Goal: Task Accomplishment & Management: Complete application form

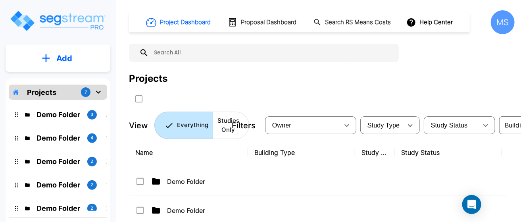
click at [40, 93] on p "Projects" at bounding box center [41, 92] width 29 height 11
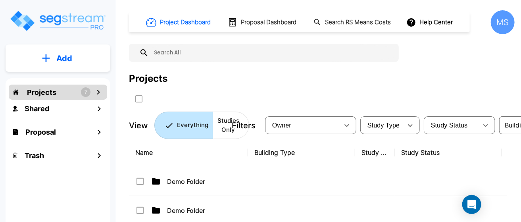
click at [100, 92] on icon "mailbox folders" at bounding box center [99, 92] width 10 height 10
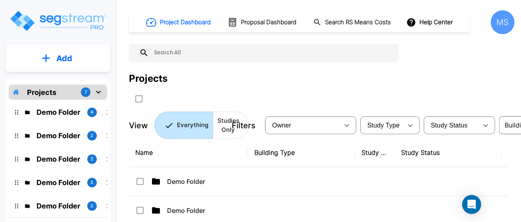
scroll to position [53, 0]
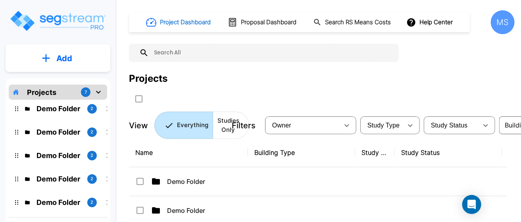
click at [182, 21] on h1 "Project Dashboard" at bounding box center [185, 22] width 51 height 9
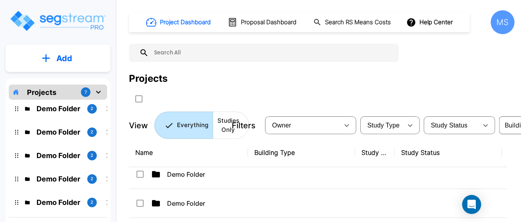
scroll to position [0, 0]
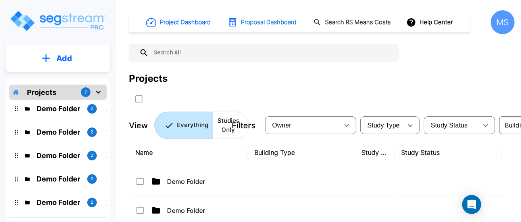
click at [274, 23] on h1 "Proposal Dashboard" at bounding box center [269, 22] width 56 height 9
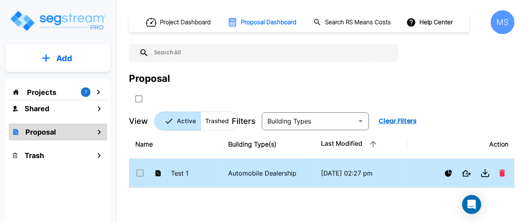
click at [258, 173] on p "Automobile Dealership" at bounding box center [268, 173] width 80 height 10
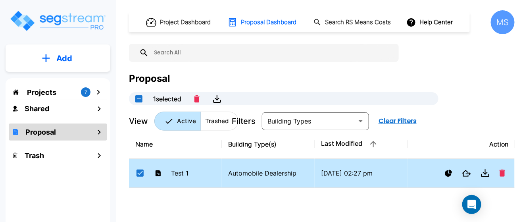
click at [258, 173] on p "Automobile Dealership" at bounding box center [268, 173] width 80 height 10
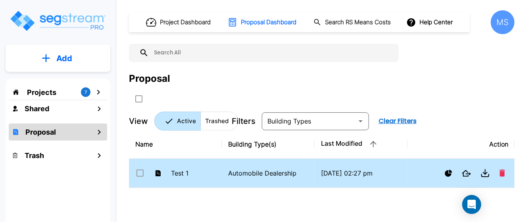
click at [258, 173] on p "Automobile Dealership" at bounding box center [268, 173] width 80 height 10
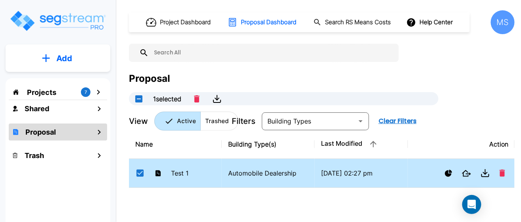
click at [295, 168] on p "Automobile Dealership" at bounding box center [268, 173] width 80 height 10
checkbox input "false"
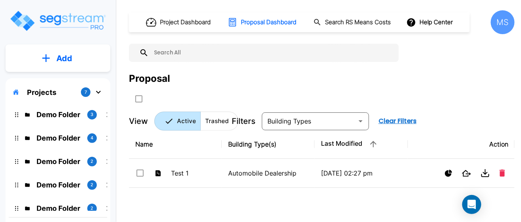
click at [55, 92] on p "Projects" at bounding box center [41, 92] width 29 height 11
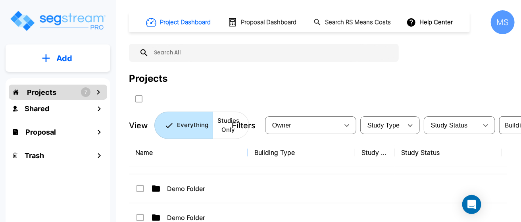
scroll to position [93, 0]
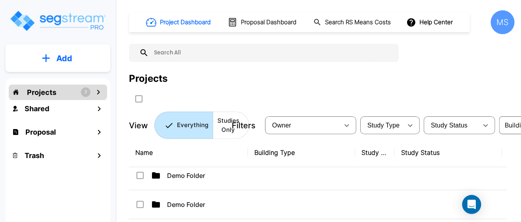
click at [97, 92] on icon "mailbox folders" at bounding box center [99, 92] width 10 height 10
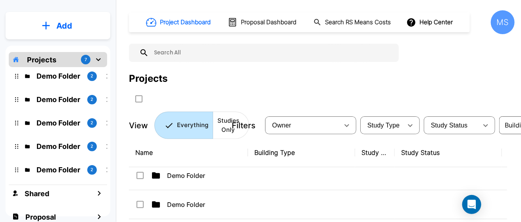
scroll to position [59, 0]
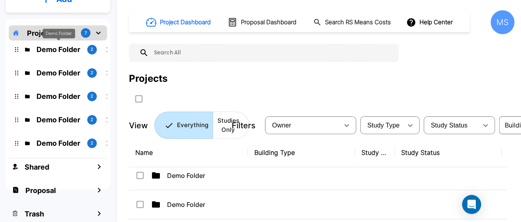
click at [58, 50] on p "Demo Folder" at bounding box center [59, 49] width 44 height 11
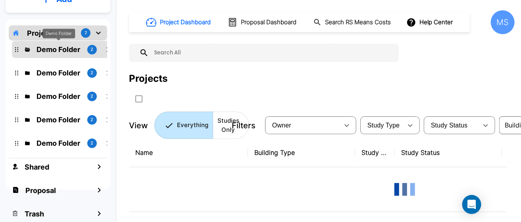
scroll to position [0, 0]
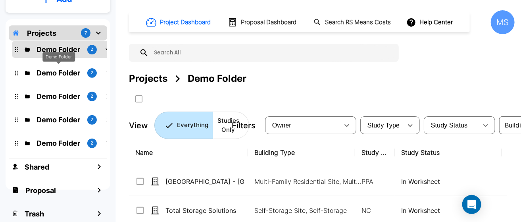
click at [70, 75] on p "Demo Folder" at bounding box center [59, 72] width 44 height 11
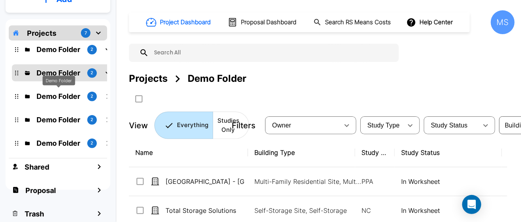
click at [70, 91] on p "Demo Folder" at bounding box center [59, 96] width 44 height 11
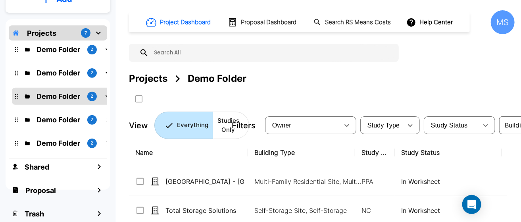
click at [73, 123] on p "Demo Folder" at bounding box center [59, 119] width 44 height 11
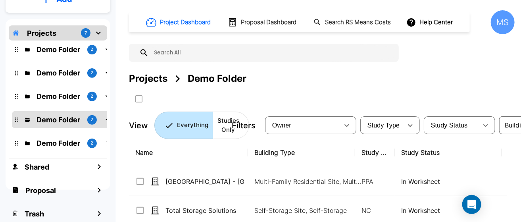
click at [75, 145] on p "Demo Folder" at bounding box center [59, 143] width 44 height 11
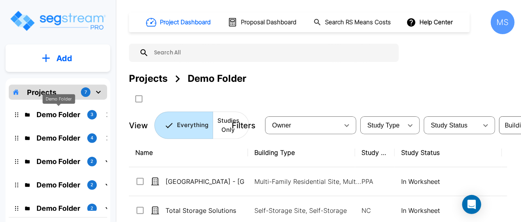
click at [69, 117] on p "Demo Folder" at bounding box center [59, 114] width 44 height 11
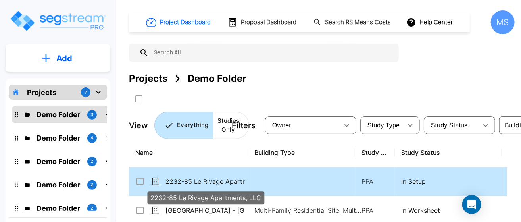
click at [200, 182] on p "2232-85 Le Rivage Apartments, LLC" at bounding box center [204, 182] width 79 height 10
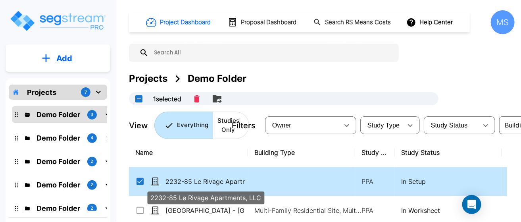
click at [218, 184] on p "2232-85 Le Rivage Apartments, LLC" at bounding box center [204, 182] width 79 height 10
checkbox input "false"
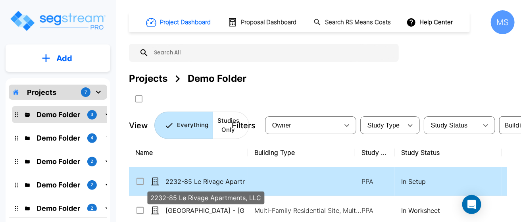
click at [218, 183] on p "2232-85 Le Rivage Apartments, LLC" at bounding box center [204, 182] width 79 height 10
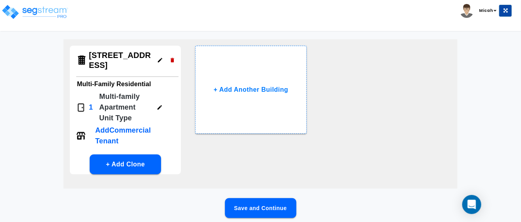
scroll to position [36, 0]
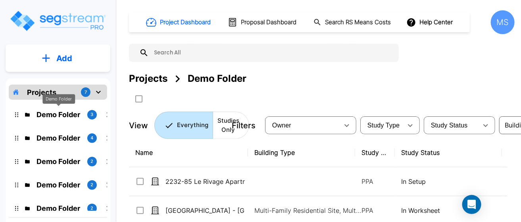
click at [71, 115] on p "Demo Folder" at bounding box center [59, 114] width 44 height 11
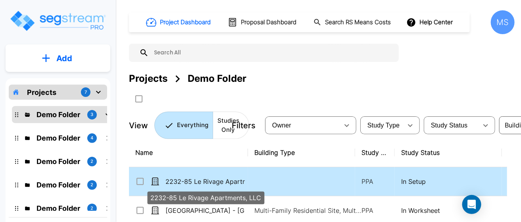
click at [189, 180] on p "2232-85 Le Rivage Apartments, LLC" at bounding box center [204, 182] width 79 height 10
checkbox input "true"
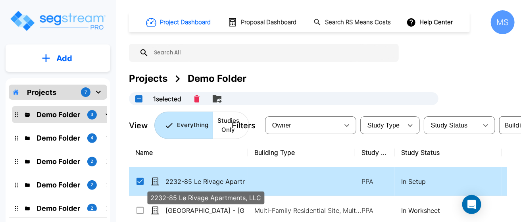
click at [189, 180] on p "2232-85 Le Rivage Apartments, LLC" at bounding box center [204, 182] width 79 height 10
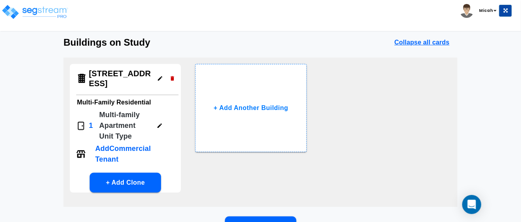
scroll to position [39, 0]
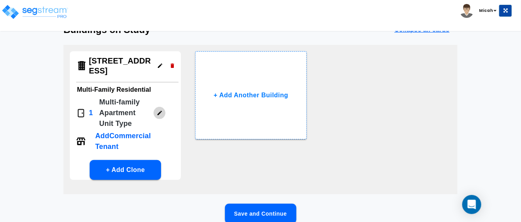
click at [157, 113] on icon "button" at bounding box center [160, 113] width 6 height 6
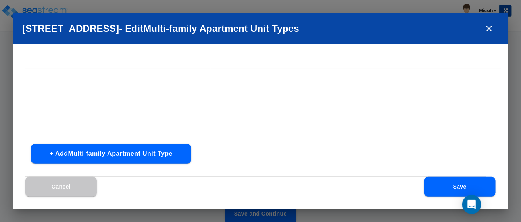
scroll to position [0, 0]
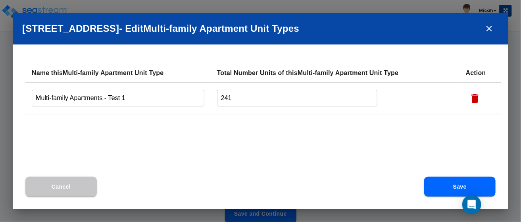
click at [448, 184] on button "Save" at bounding box center [459, 187] width 71 height 20
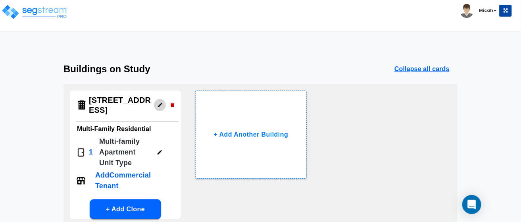
click at [157, 106] on icon "button" at bounding box center [160, 105] width 6 height 6
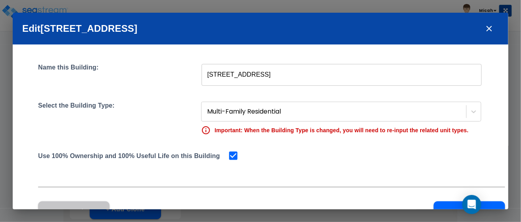
click at [487, 30] on icon "close" at bounding box center [490, 29] width 6 height 6
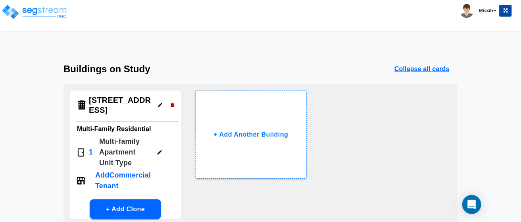
click at [162, 150] on icon "button" at bounding box center [160, 152] width 6 height 6
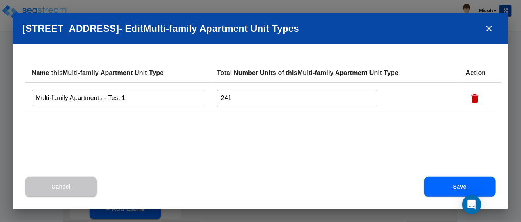
click at [485, 27] on icon "close" at bounding box center [490, 29] width 10 height 10
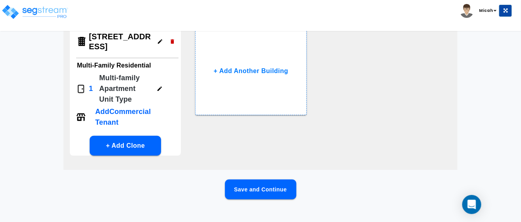
scroll to position [75, 0]
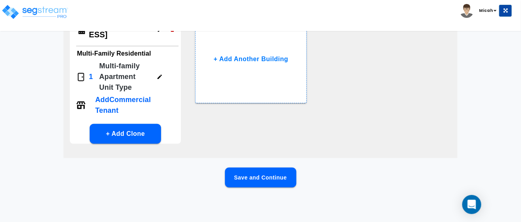
click at [243, 175] on button "Save and Continue" at bounding box center [260, 177] width 71 height 20
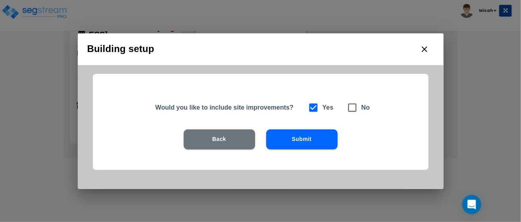
click at [296, 139] on button "Submit" at bounding box center [301, 139] width 71 height 20
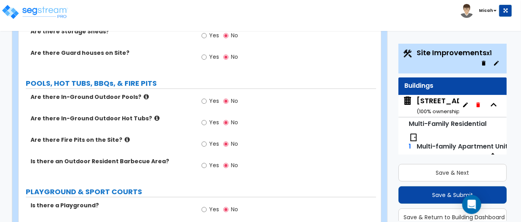
scroll to position [1270, 0]
